Goal: Information Seeking & Learning: Learn about a topic

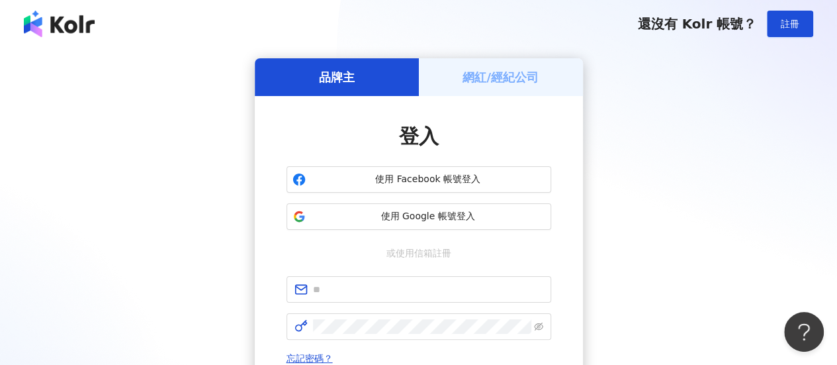
click at [511, 79] on h5 "網紅/經紀公司" at bounding box center [500, 77] width 76 height 17
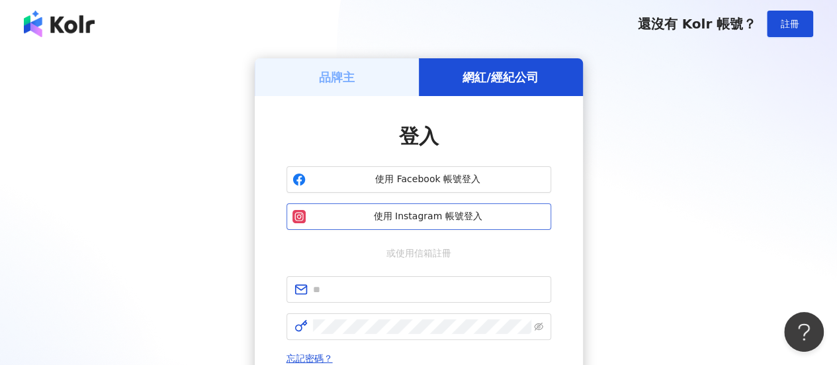
click at [480, 216] on span "使用 Instagram 帳號登入" at bounding box center [428, 216] width 234 height 13
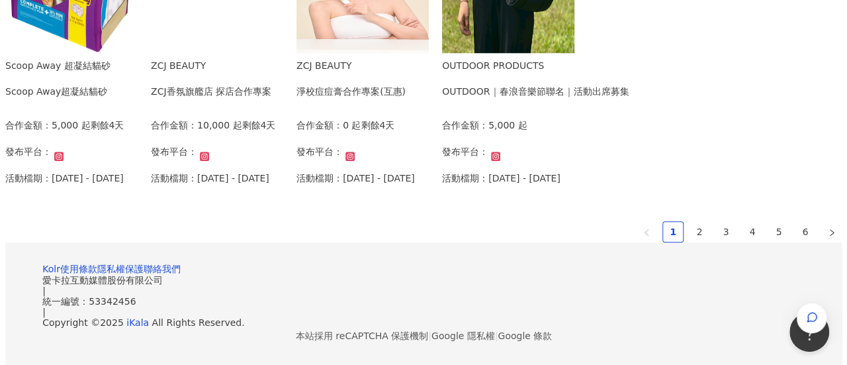
scroll to position [863, 0]
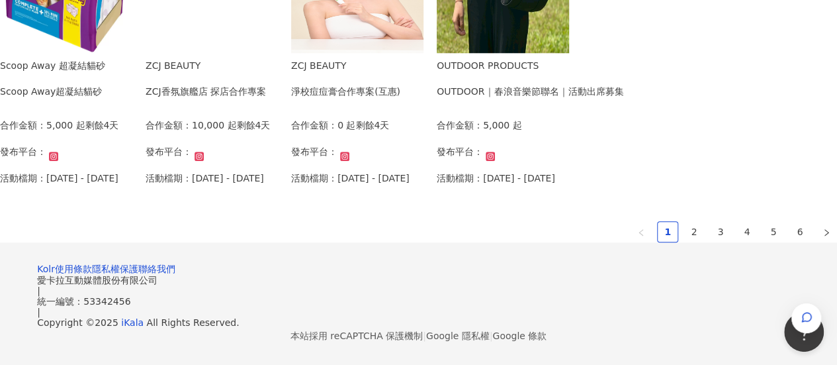
click at [623, 99] on div "OUTDOOR｜春浪音樂節聯名｜活動出席募集" at bounding box center [530, 91] width 187 height 15
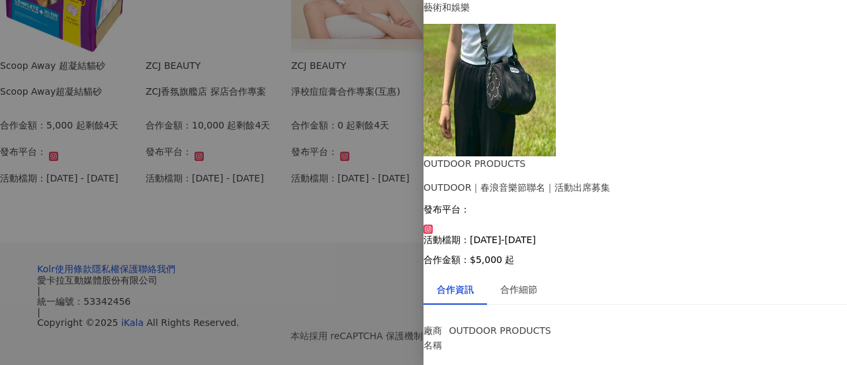
scroll to position [114, 0]
click at [363, 325] on div at bounding box center [423, 182] width 847 height 365
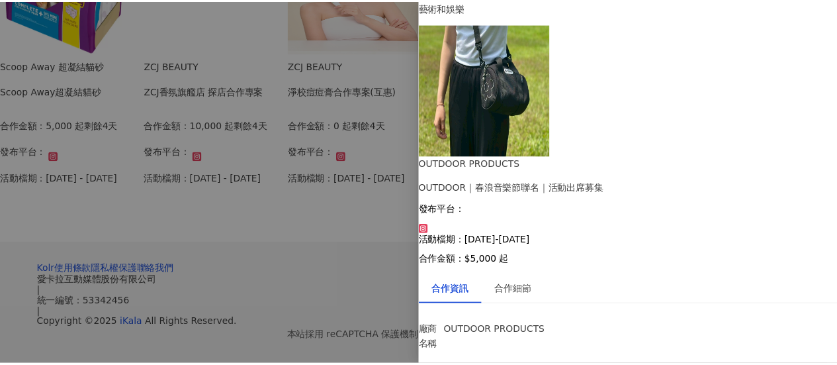
scroll to position [0, 0]
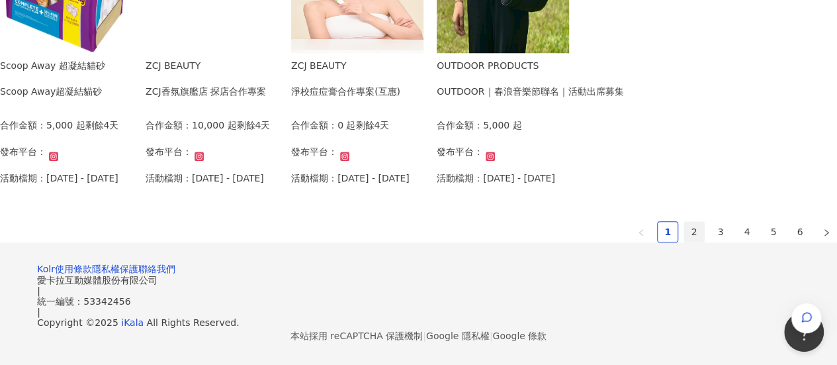
click at [684, 241] on link "2" at bounding box center [694, 232] width 20 height 20
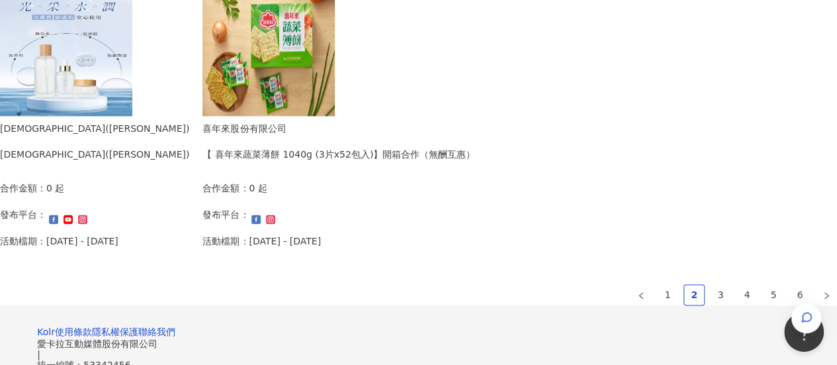
scroll to position [992, 0]
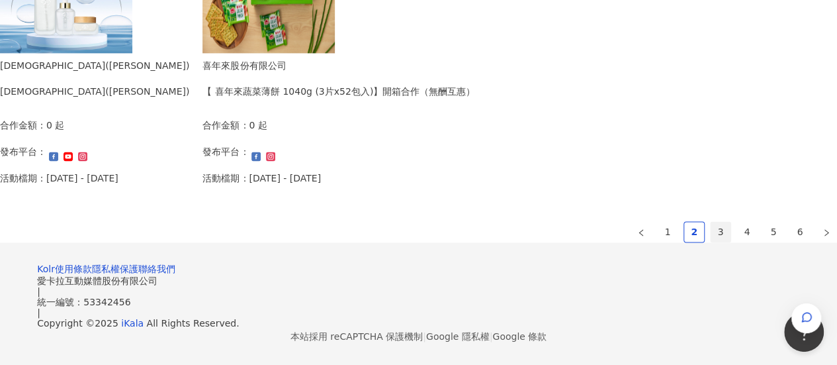
click at [711, 222] on link "3" at bounding box center [721, 232] width 20 height 20
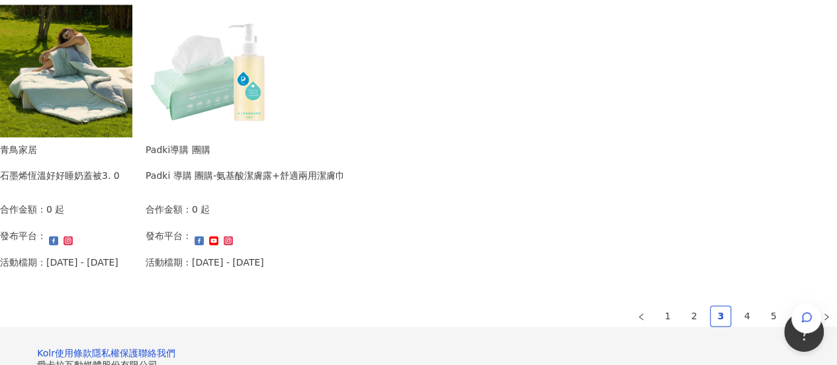
scroll to position [1056, 0]
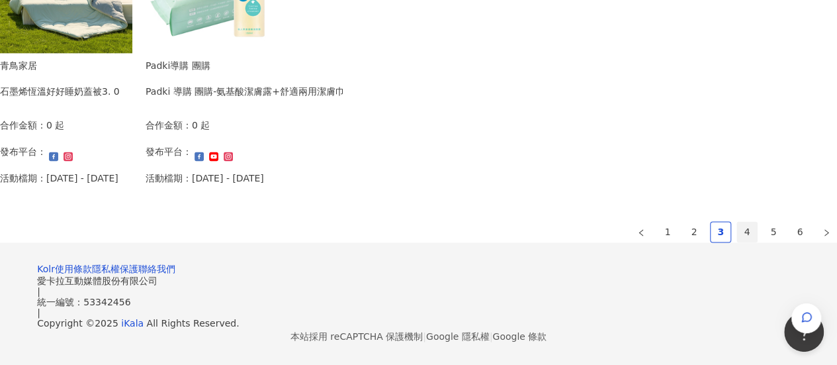
click at [737, 222] on link "4" at bounding box center [747, 232] width 20 height 20
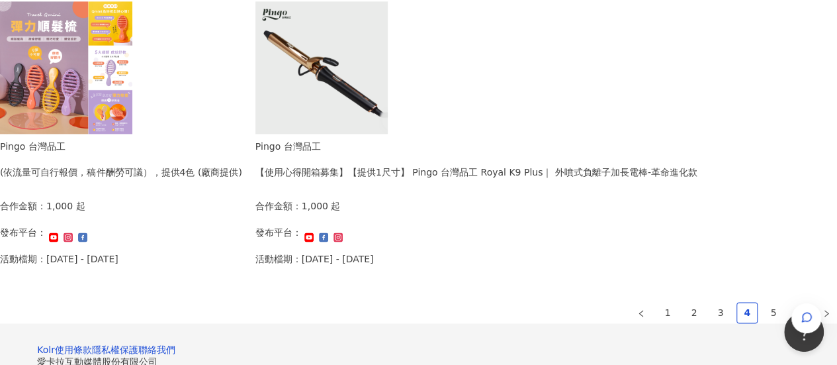
scroll to position [920, 0]
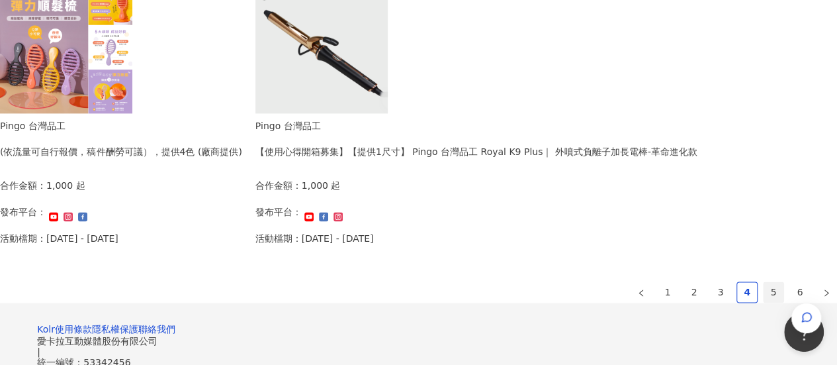
click at [763, 290] on link "5" at bounding box center [773, 292] width 20 height 20
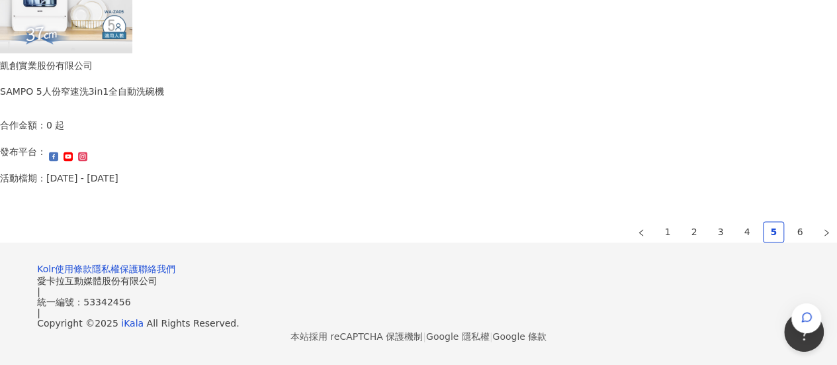
scroll to position [1052, 0]
click at [790, 222] on link "6" at bounding box center [800, 232] width 20 height 20
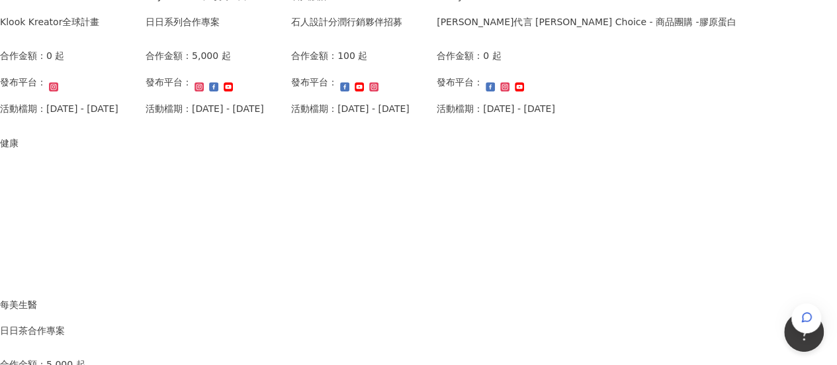
scroll to position [463, 0]
